Goal: Share content

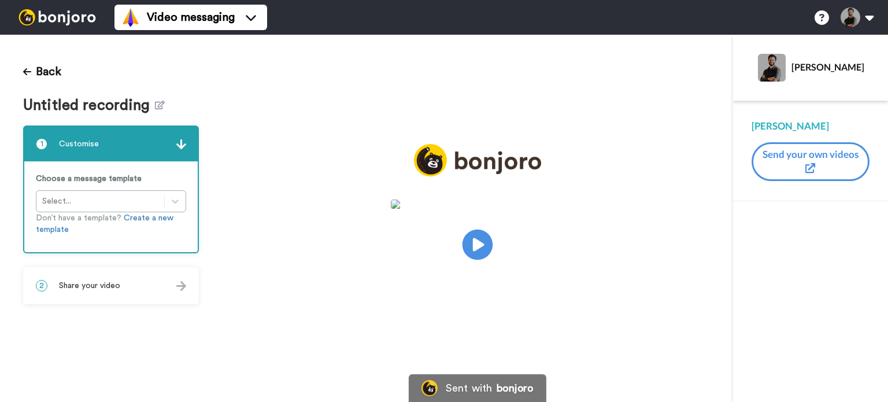
click at [465, 239] on icon at bounding box center [478, 245] width 31 height 31
click at [130, 307] on div "Back Untitled recording 1 Customise Choose a message template Select... Don’t h…" at bounding box center [111, 218] width 222 height 367
click at [123, 294] on div "2 Share your video" at bounding box center [110, 285] width 173 height 35
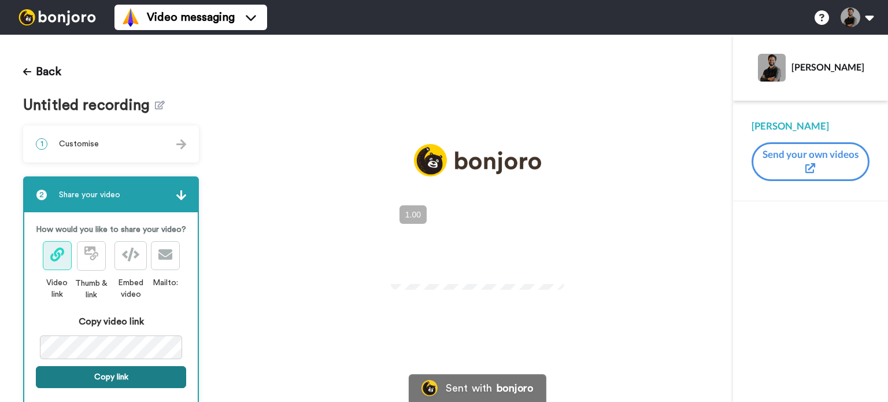
click at [92, 387] on button "Copy link" at bounding box center [111, 377] width 150 height 22
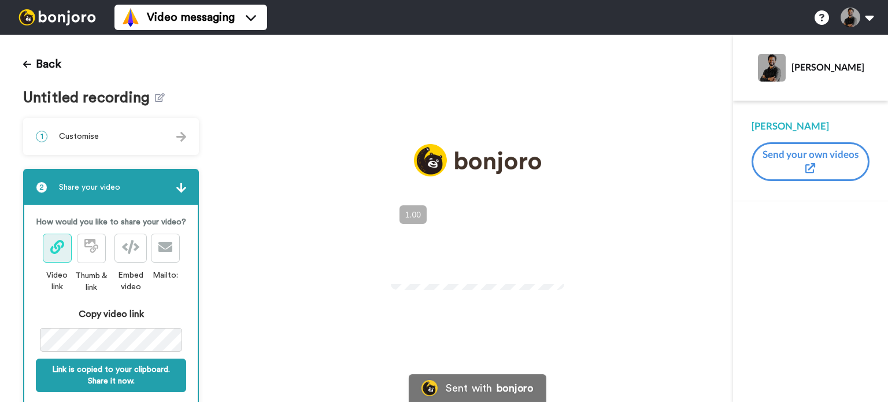
click at [508, 231] on video at bounding box center [477, 242] width 173 height 87
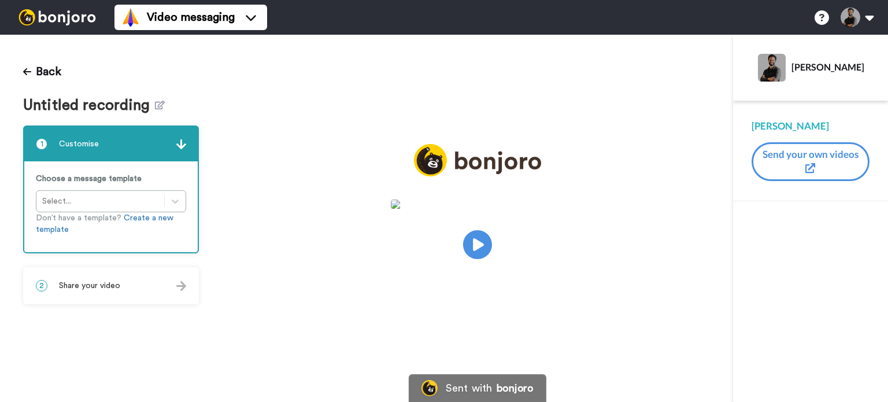
click at [109, 299] on div "2 Share your video" at bounding box center [110, 285] width 173 height 35
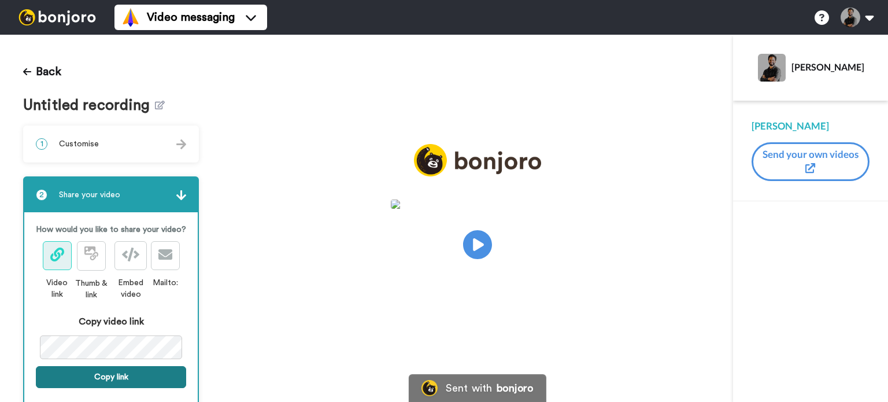
click at [104, 388] on button "Copy link" at bounding box center [111, 377] width 150 height 22
